Goal: Task Accomplishment & Management: Use online tool/utility

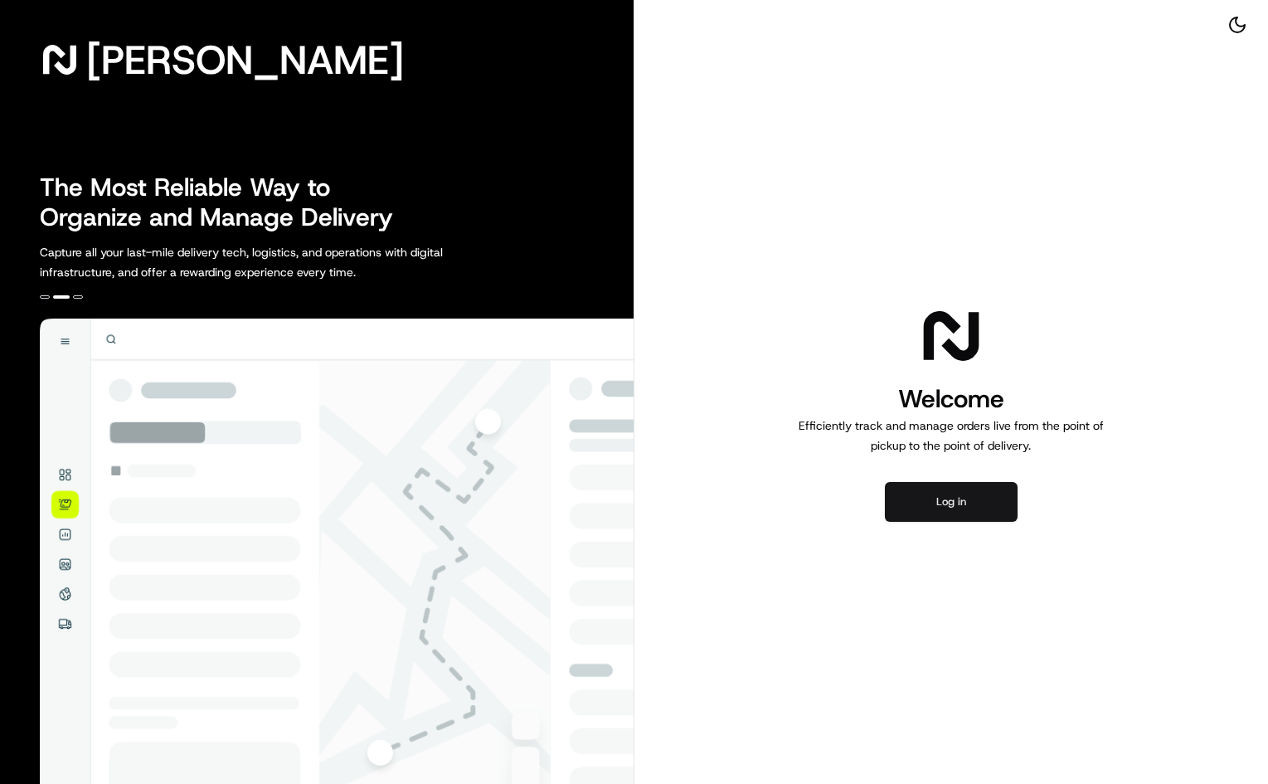
click at [958, 507] on button "Log in" at bounding box center [951, 502] width 133 height 40
